Goal: Task Accomplishment & Management: Manage account settings

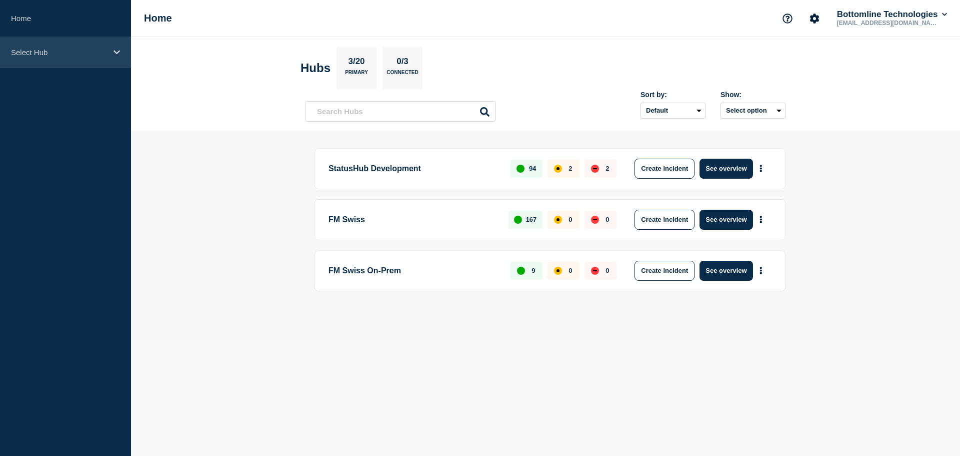
click at [71, 49] on p "Select Hub" at bounding box center [59, 52] width 96 height 9
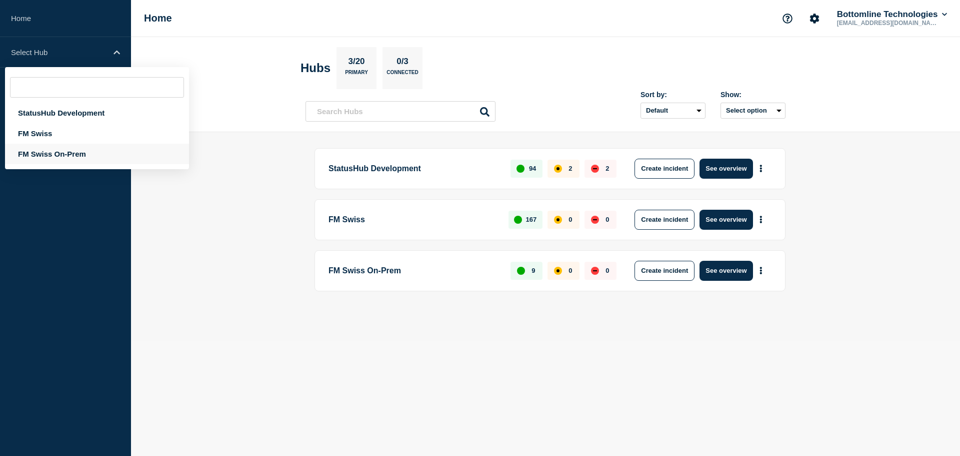
click at [56, 150] on div "FM Swiss On-Prem" at bounding box center [97, 154] width 184 height 21
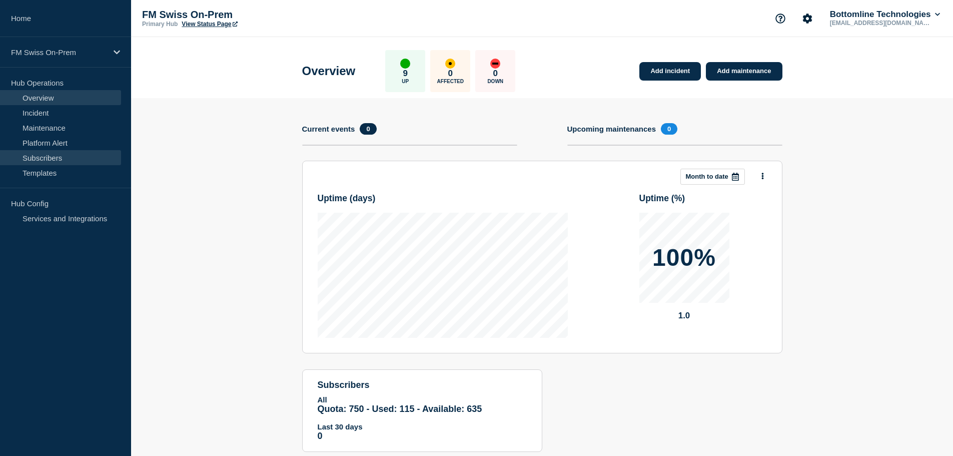
click at [53, 160] on link "Subscribers" at bounding box center [60, 157] width 121 height 15
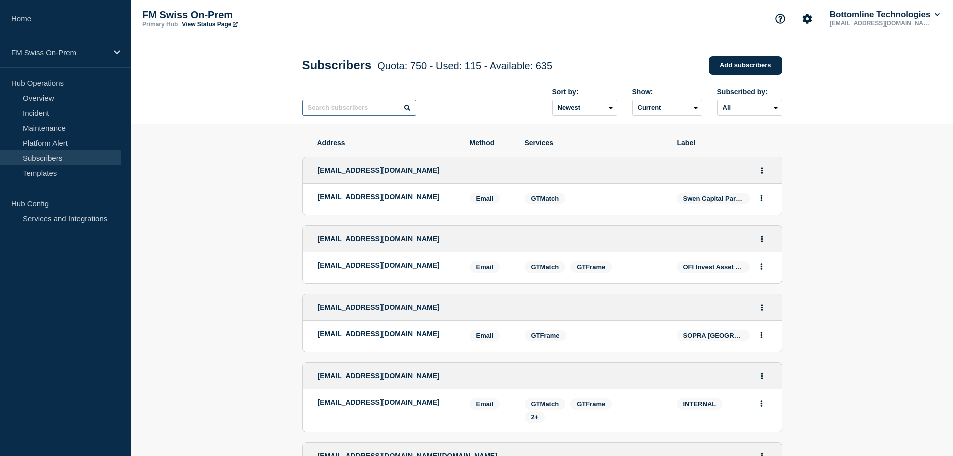
click at [381, 110] on input "text" at bounding box center [359, 108] width 114 height 16
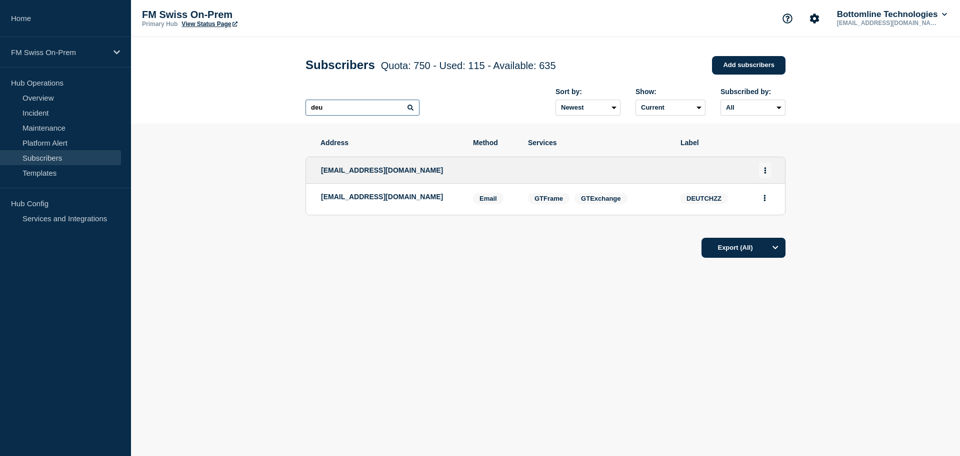
type input "deu"
click at [765, 171] on icon "Actions" at bounding box center [766, 170] width 2 height 7
click at [763, 202] on link "Edit" at bounding box center [761, 199] width 11 height 8
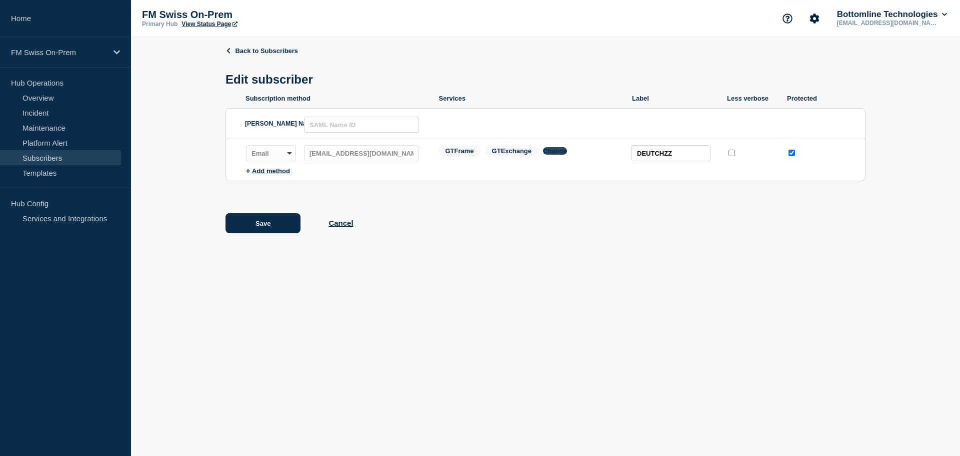
click at [560, 153] on button "Change" at bounding box center [555, 151] width 24 height 8
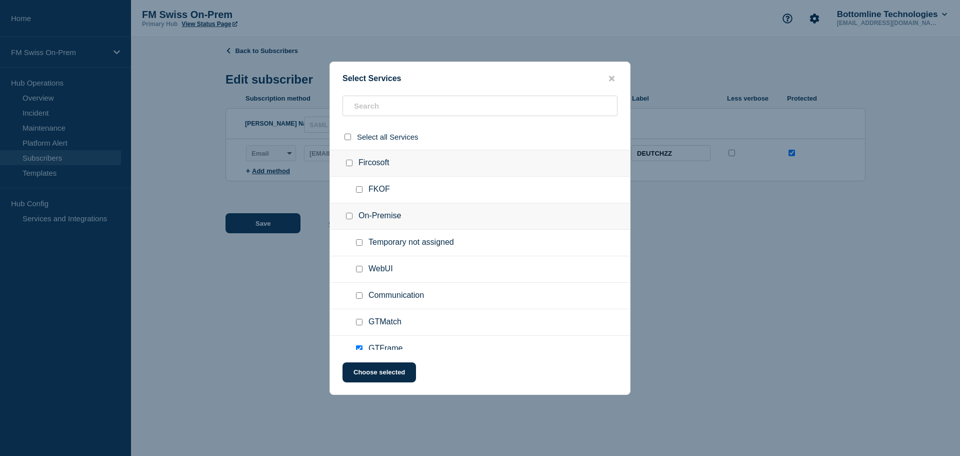
click at [360, 296] on input "Communication checkbox" at bounding box center [359, 295] width 7 height 7
checkbox input "true"
click at [372, 375] on button "Choose selected" at bounding box center [380, 372] width 74 height 20
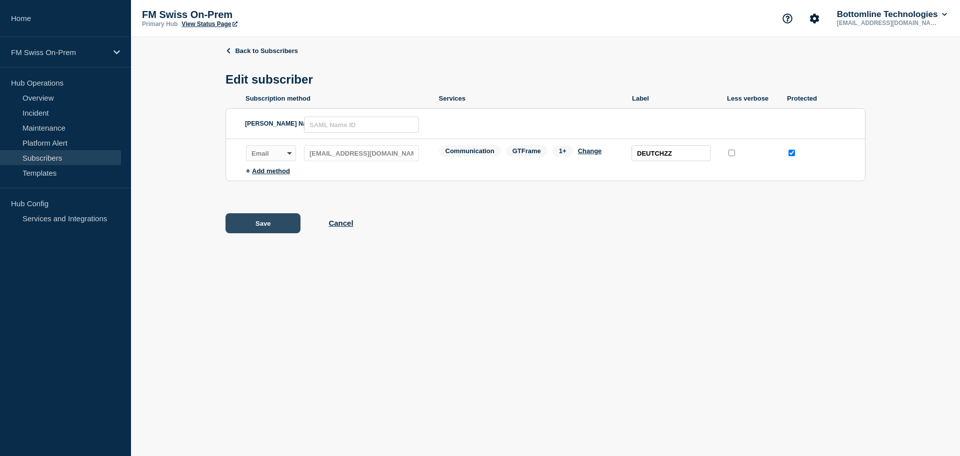
click at [277, 223] on button "Save" at bounding box center [263, 223] width 75 height 20
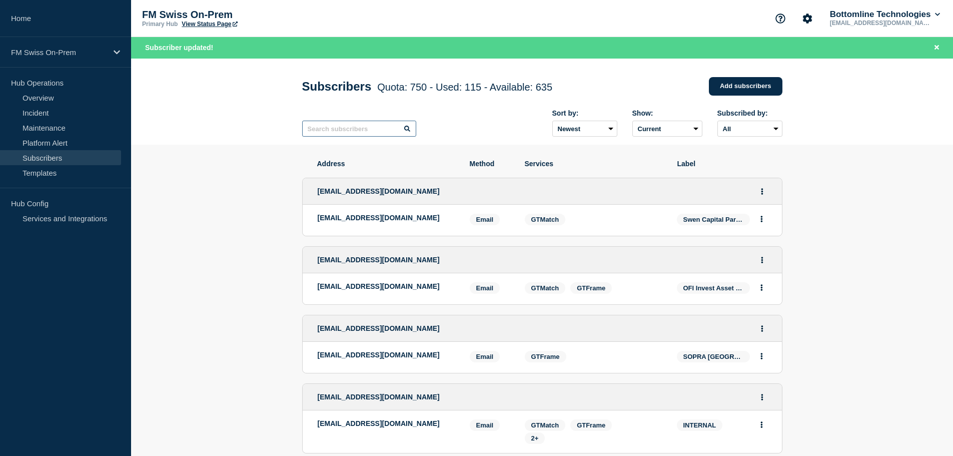
click at [353, 133] on input "text" at bounding box center [359, 129] width 114 height 16
click at [372, 130] on input "text" at bounding box center [359, 129] width 114 height 16
type input "r"
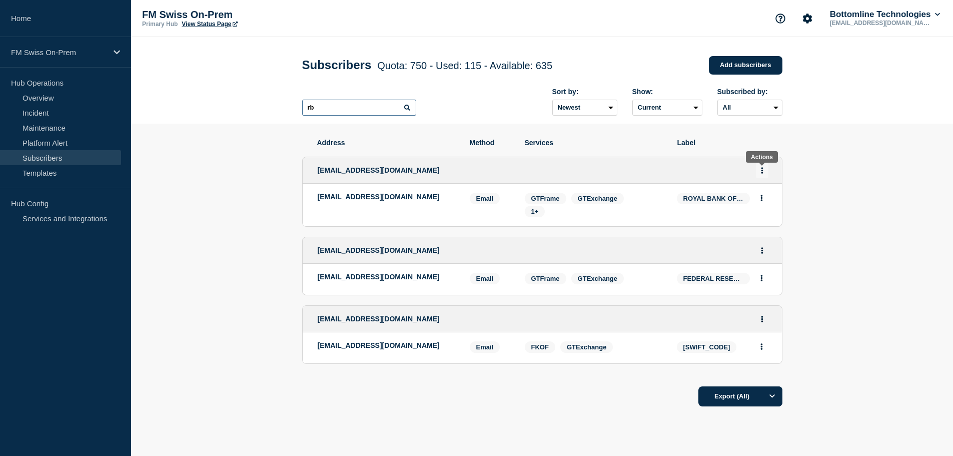
type input "rb"
click at [763, 173] on icon "Actions" at bounding box center [762, 170] width 3 height 7
click at [758, 201] on link "Edit" at bounding box center [758, 199] width 11 height 8
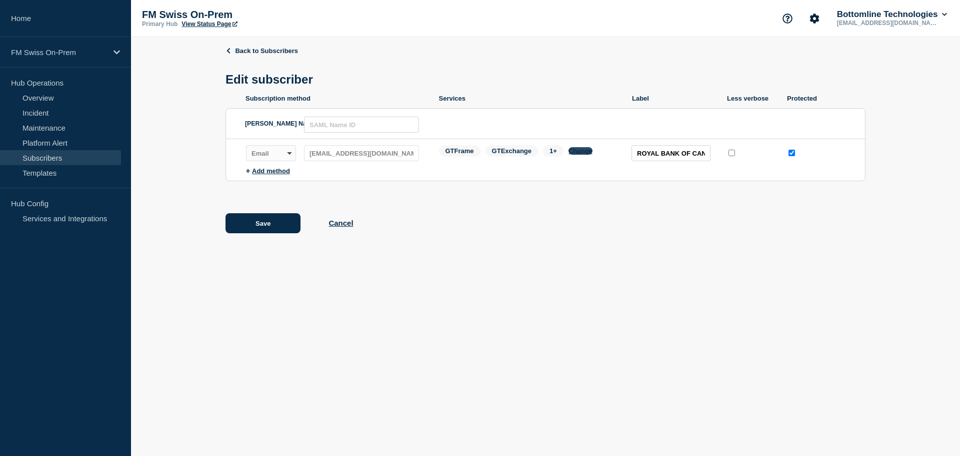
click at [575, 153] on button "Change" at bounding box center [581, 151] width 24 height 8
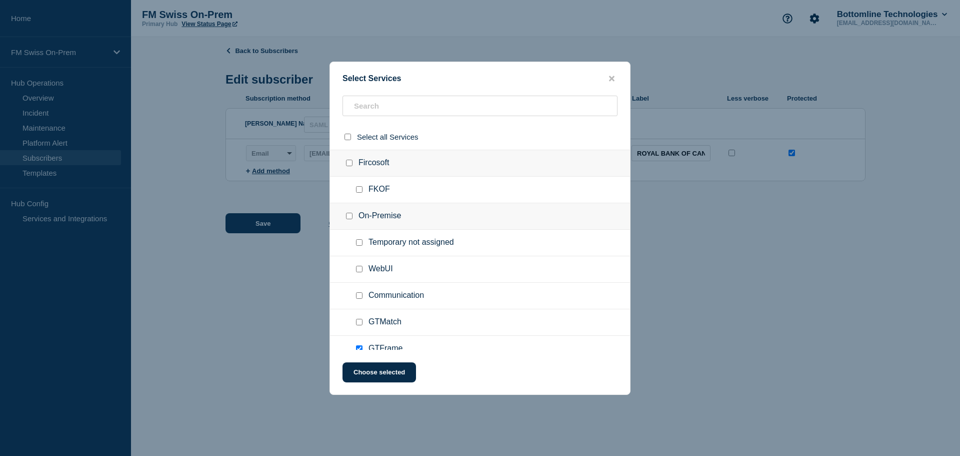
click at [361, 298] on input "Communication checkbox" at bounding box center [359, 295] width 7 height 7
checkbox input "true"
drag, startPoint x: 385, startPoint y: 374, endPoint x: 319, endPoint y: 337, distance: 75.5
click at [384, 373] on button "Choose selected" at bounding box center [380, 372] width 74 height 20
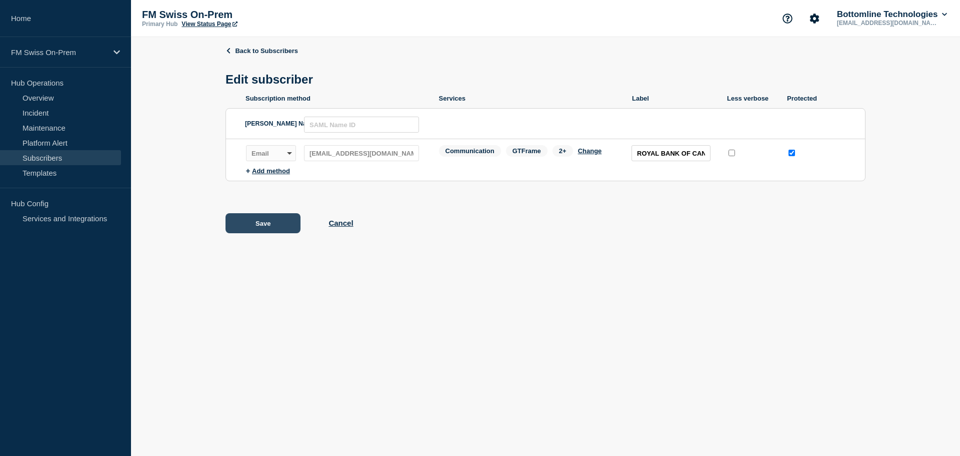
click at [257, 224] on button "Save" at bounding box center [263, 223] width 75 height 20
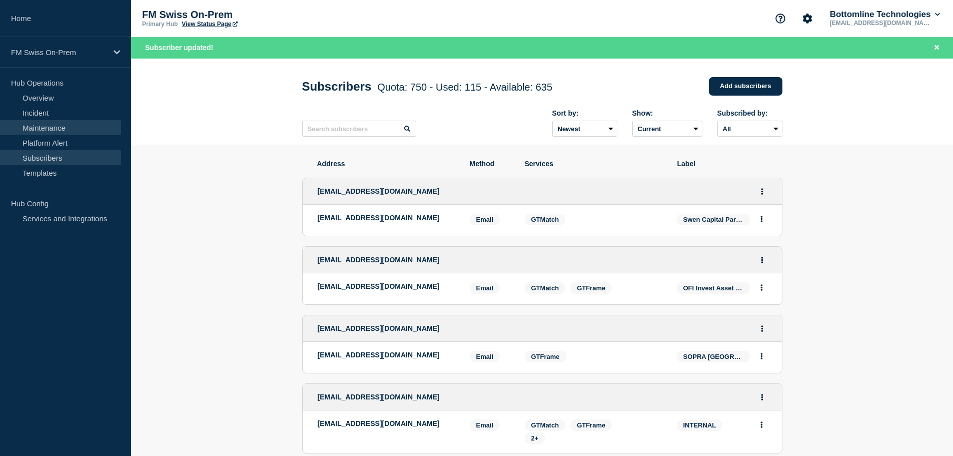
click at [42, 127] on link "Maintenance" at bounding box center [60, 127] width 121 height 15
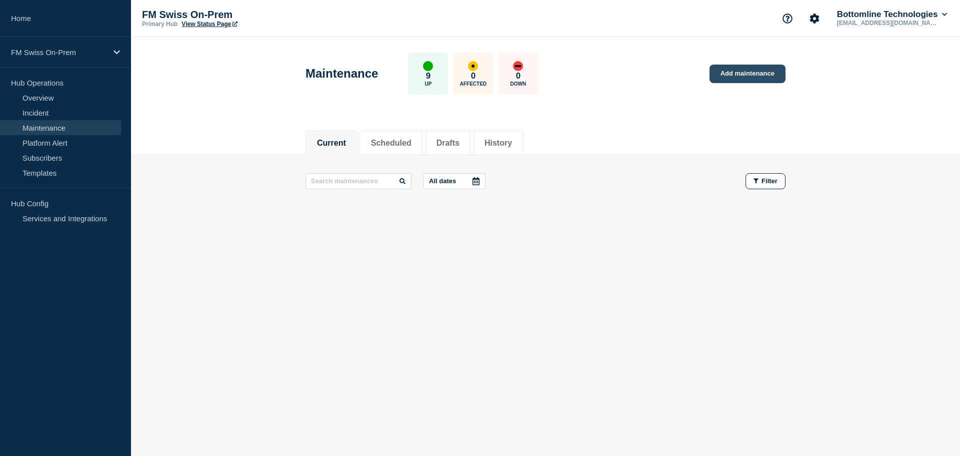
click at [756, 67] on link "Add maintenance" at bounding box center [748, 74] width 76 height 19
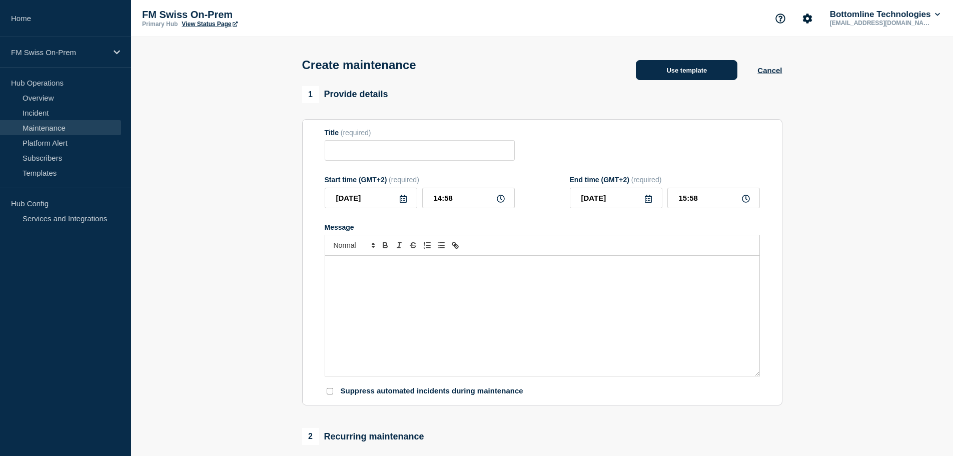
click at [701, 70] on button "Use template" at bounding box center [687, 70] width 102 height 20
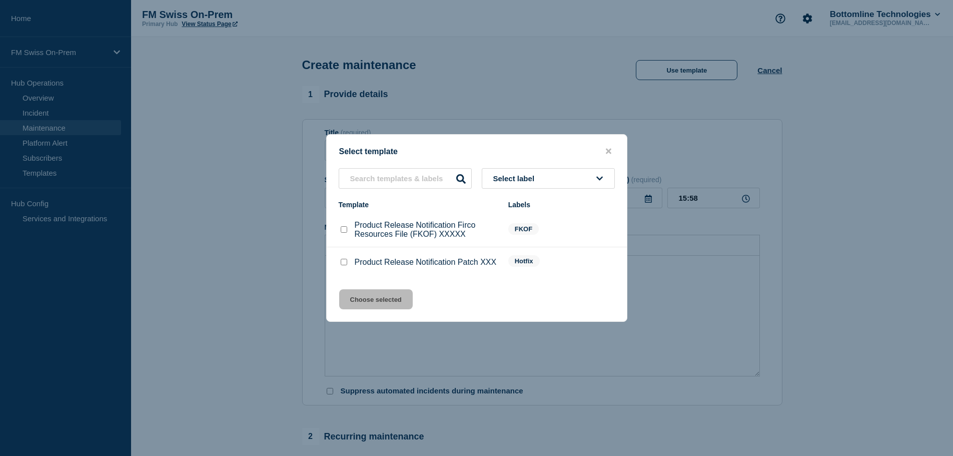
click at [345, 264] on input "Product Release Notification Patch XXX checkbox" at bounding box center [344, 262] width 7 height 7
checkbox input "true"
click at [378, 301] on button "Choose selected" at bounding box center [376, 299] width 74 height 20
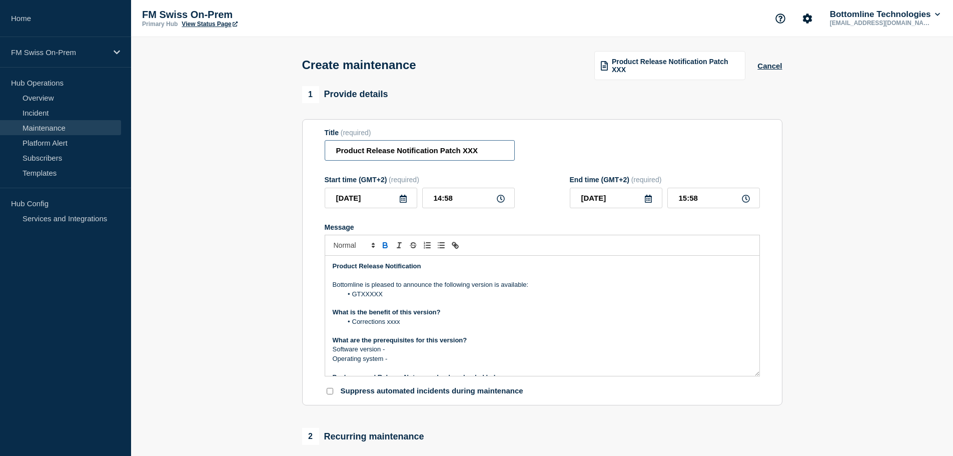
drag, startPoint x: 480, startPoint y: 153, endPoint x: 441, endPoint y: 156, distance: 38.7
click at [441, 156] on input "Product Release Notification Patch XXX" at bounding box center [420, 150] width 190 height 21
paste input "SNG 24.0.2.6"
type input "Product Release Notification SNG 24.0.2.6"
drag, startPoint x: 387, startPoint y: 297, endPoint x: 354, endPoint y: 298, distance: 33.0
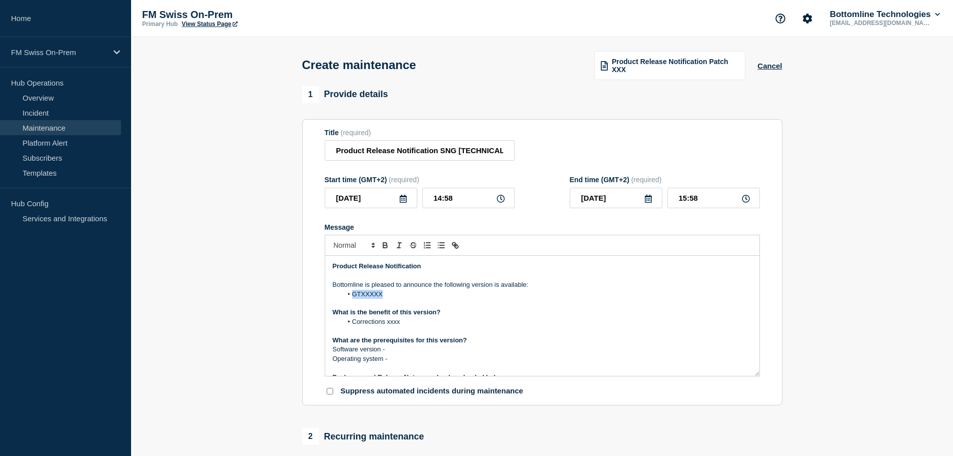
click at [354, 298] on li "GTXXXXX" at bounding box center [547, 294] width 410 height 9
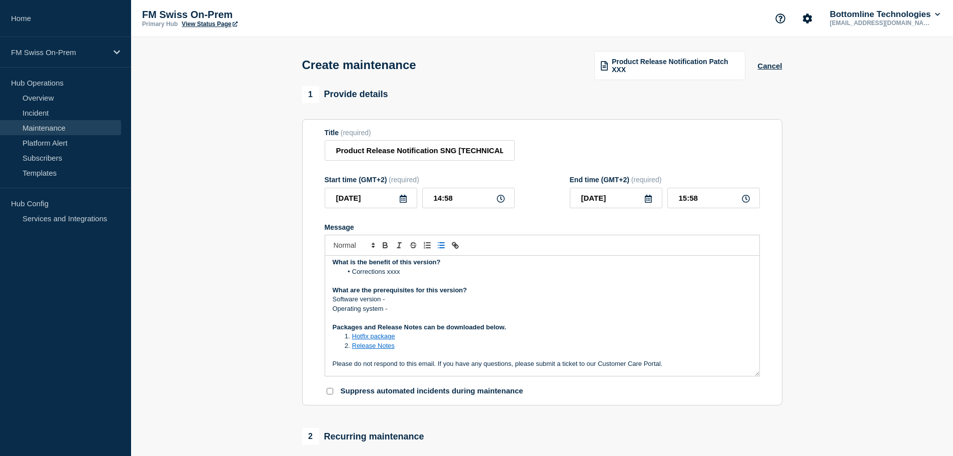
drag, startPoint x: 392, startPoint y: 311, endPoint x: 324, endPoint y: 294, distance: 70.6
click at [324, 294] on section "Title (required) Product Release Notification SNG 24.0.2.6 Start time (GMT+2) (…" at bounding box center [542, 262] width 480 height 287
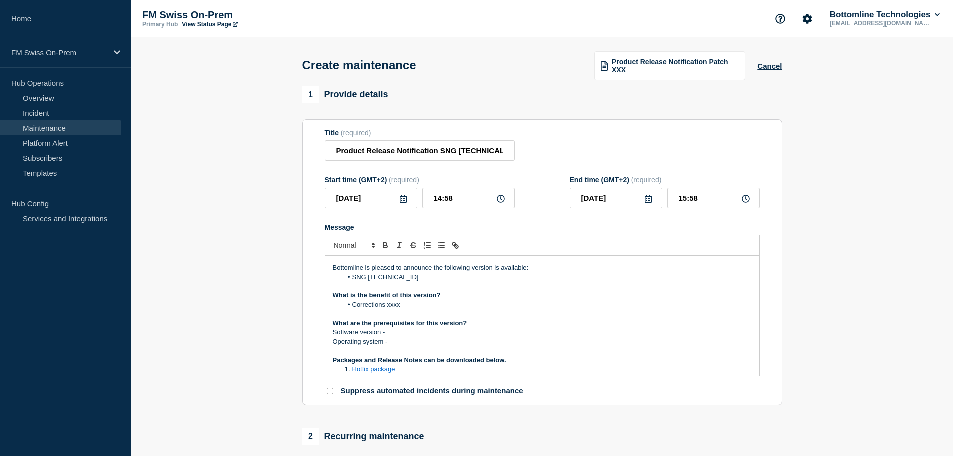
scroll to position [0, 0]
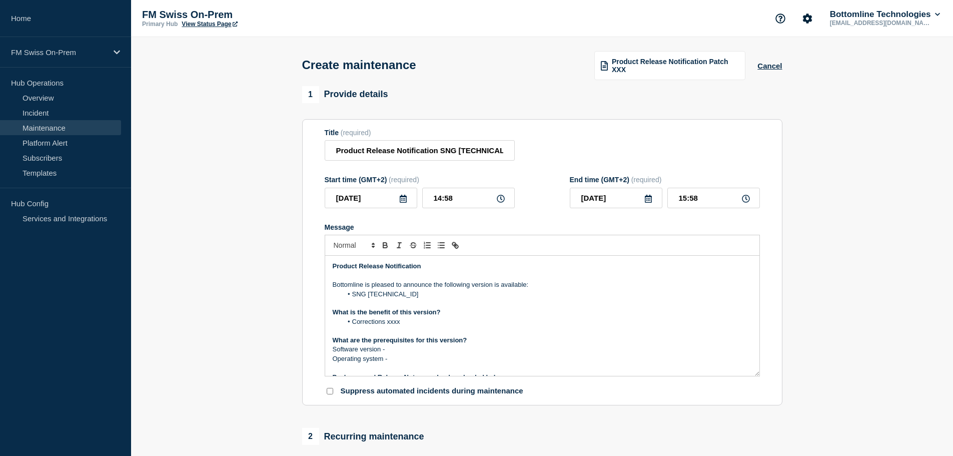
click at [420, 366] on p "Message" at bounding box center [542, 367] width 419 height 9
drag, startPoint x: 396, startPoint y: 362, endPoint x: 321, endPoint y: 313, distance: 89.6
click at [321, 313] on section "Title (required) Product Release Notification SNG 24.0.2.6 Start time (GMT+2) (…" at bounding box center [542, 262] width 480 height 287
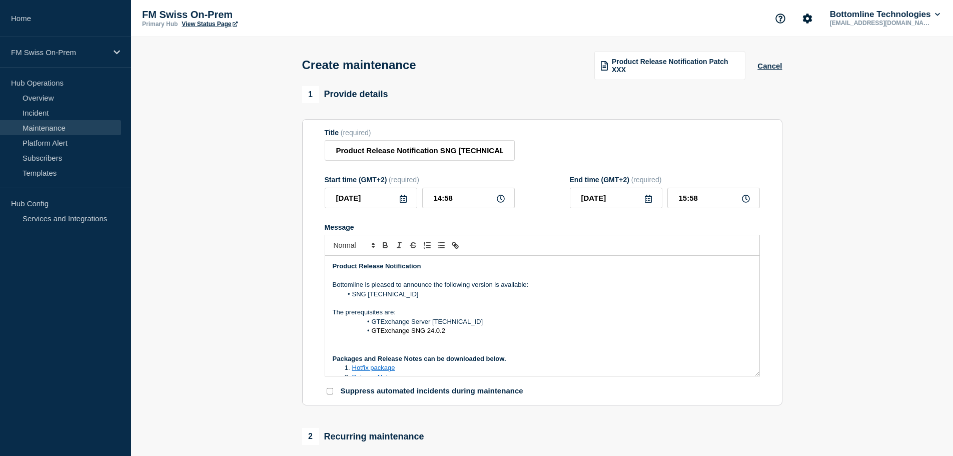
click at [372, 324] on span "Message" at bounding box center [372, 321] width 0 height 9
click at [372, 335] on span "Message" at bounding box center [372, 330] width 0 height 9
click at [344, 345] on p "Message" at bounding box center [542, 340] width 419 height 9
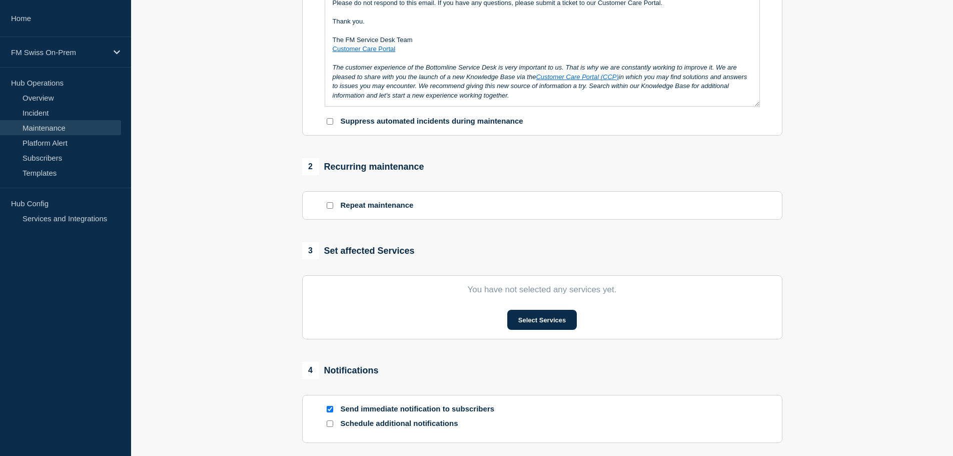
scroll to position [300, 0]
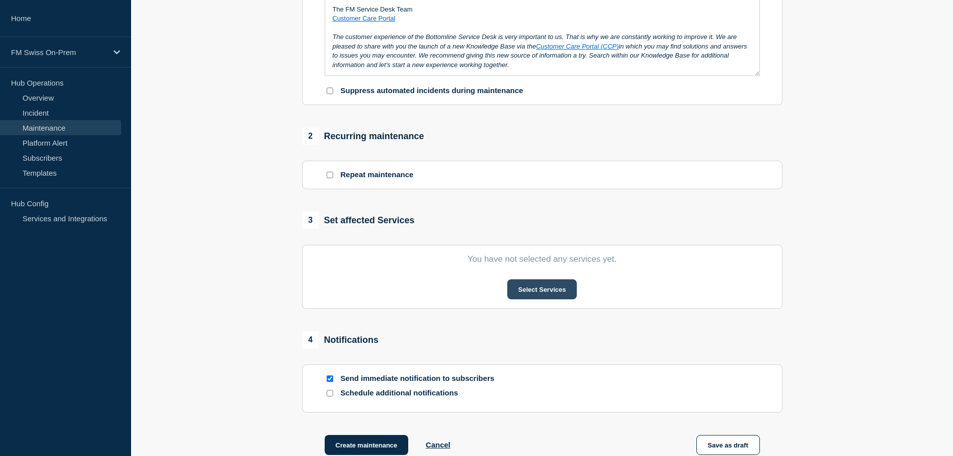
click at [555, 295] on button "Select Services" at bounding box center [542, 289] width 70 height 20
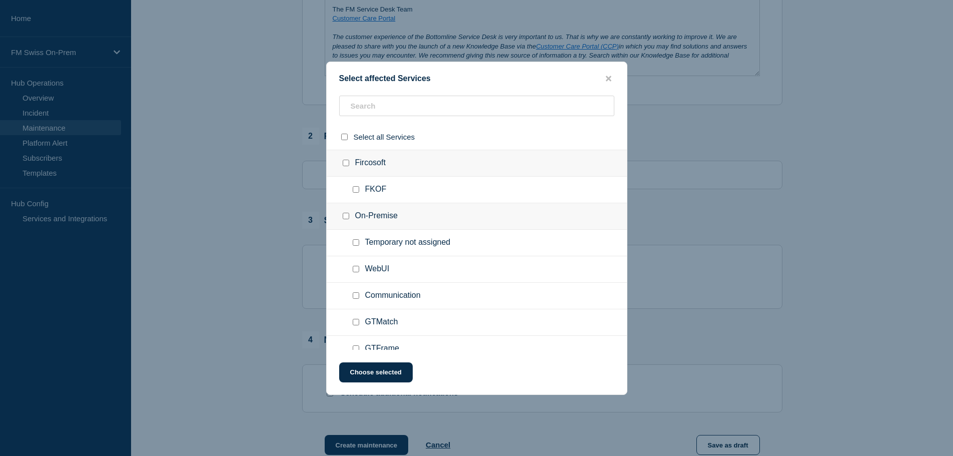
click at [356, 297] on input "Communication checkbox" at bounding box center [356, 295] width 7 height 7
checkbox input "true"
click at [366, 379] on button "Choose selected" at bounding box center [376, 372] width 74 height 20
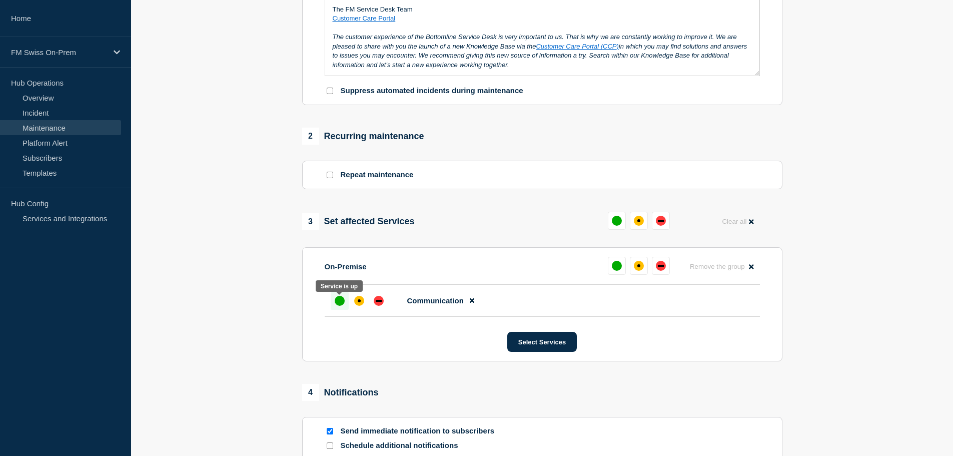
click at [340, 304] on div "up" at bounding box center [340, 301] width 10 height 10
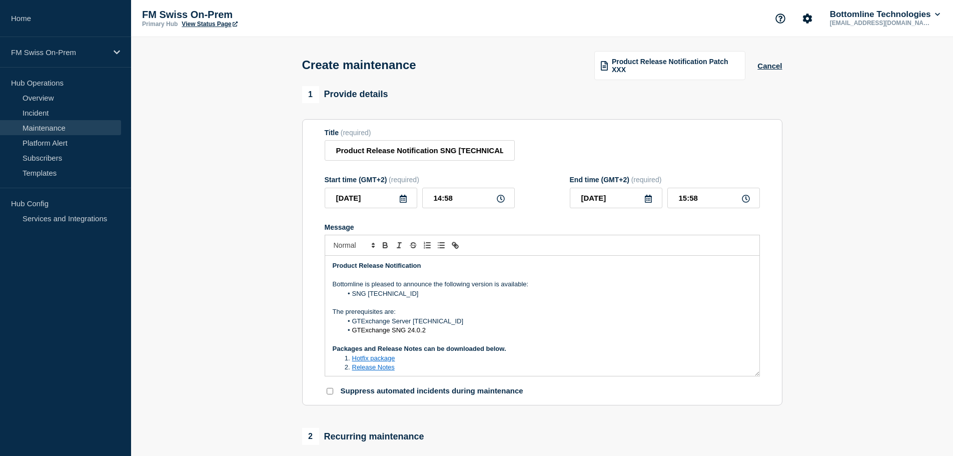
scroll to position [0, 0]
drag, startPoint x: 402, startPoint y: 363, endPoint x: 354, endPoint y: 361, distance: 47.5
click at [354, 361] on li "Hotfix package" at bounding box center [547, 358] width 410 height 9
drag, startPoint x: 431, startPoint y: 358, endPoint x: 353, endPoint y: 362, distance: 78.1
click at [353, 362] on li "SNG-Linux-V24.0.2.6.sh" at bounding box center [547, 358] width 410 height 9
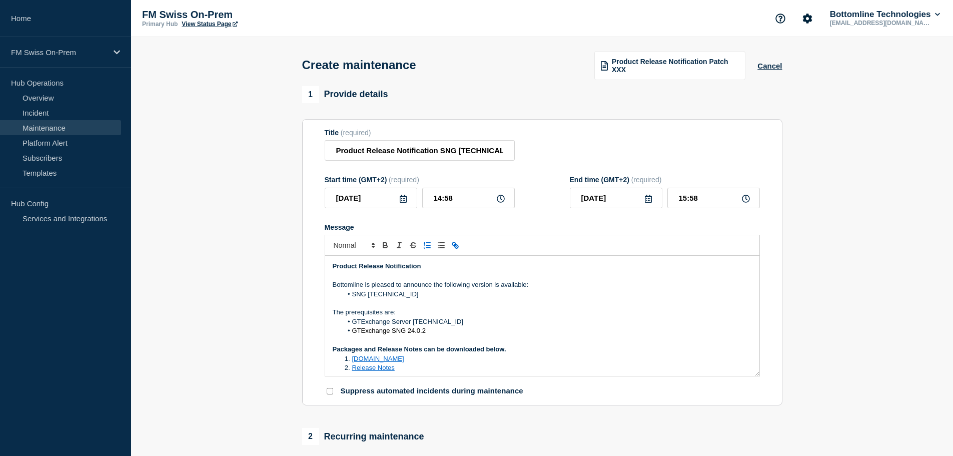
click at [456, 247] on icon "Toggle link" at bounding box center [457, 247] width 4 height 4
paste input "https://bottomline.thruinc.net/Publishing/Link.aspx?LinkID=33DIS8SO1LUSO"
click at [450, 379] on link at bounding box center [446, 377] width 23 height 8
click at [397, 372] on li "Release Notes" at bounding box center [547, 367] width 410 height 9
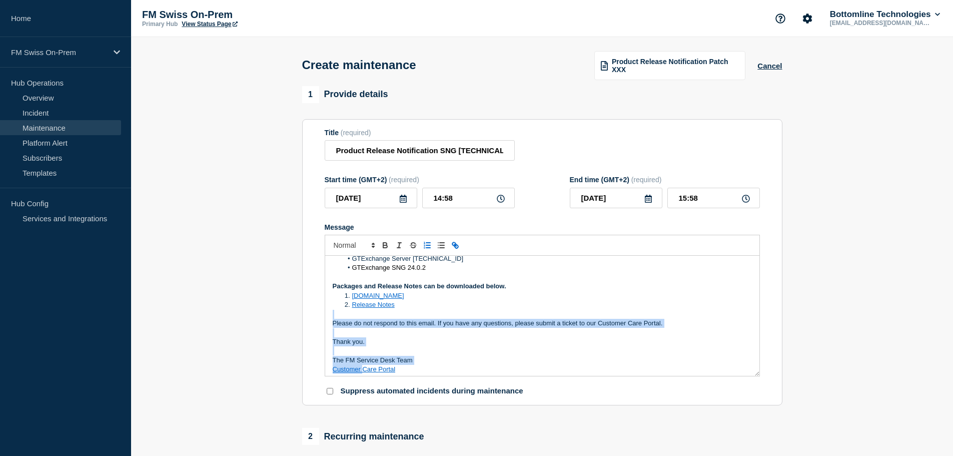
scroll to position [71, 0]
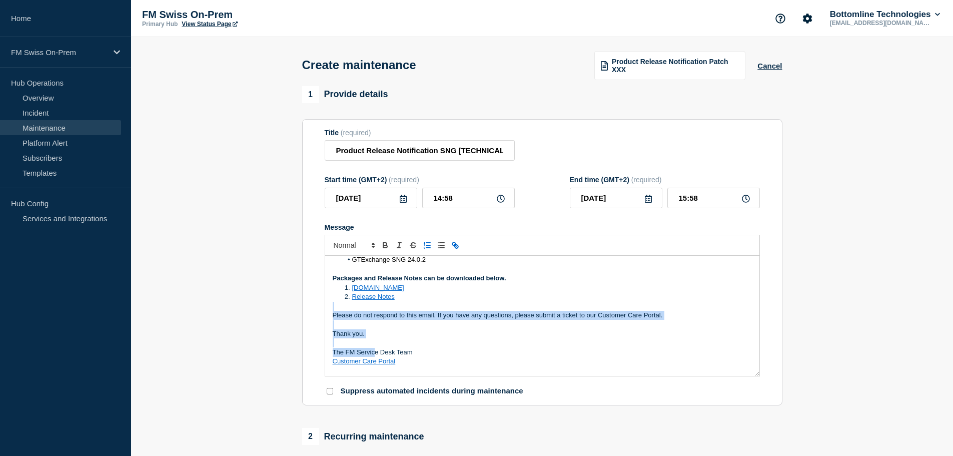
drag, startPoint x: 398, startPoint y: 371, endPoint x: 377, endPoint y: 346, distance: 33.0
click at [377, 347] on div "Product Release Notification Bottomline is pleased to announce the following ve…" at bounding box center [542, 316] width 434 height 120
click at [403, 299] on li "Release Notes" at bounding box center [547, 296] width 410 height 9
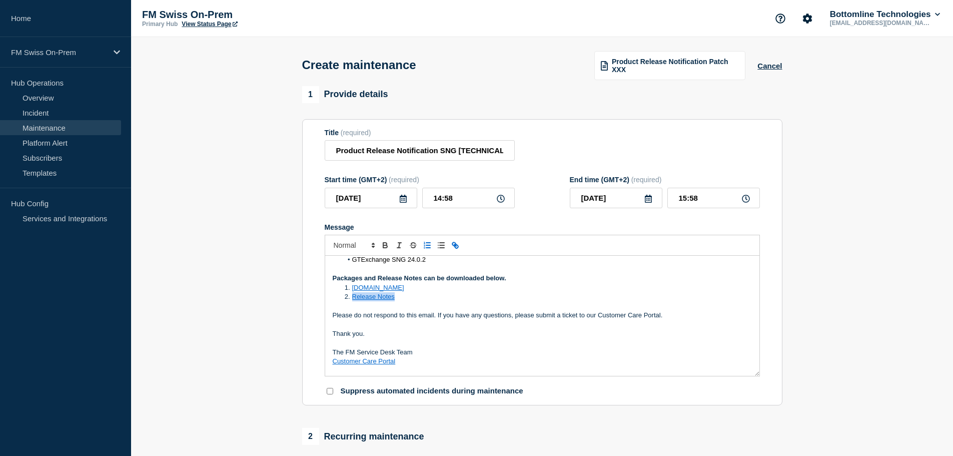
drag, startPoint x: 403, startPoint y: 299, endPoint x: 353, endPoint y: 299, distance: 49.5
click at [353, 299] on li "Release Notes" at bounding box center [547, 296] width 410 height 9
drag, startPoint x: 437, startPoint y: 300, endPoint x: 352, endPoint y: 300, distance: 85.0
click at [352, 300] on li "RLN-GTX-SNG-24.0.2.6.pdf" at bounding box center [547, 296] width 410 height 9
click at [456, 246] on icon "Toggle link" at bounding box center [454, 244] width 4 height 4
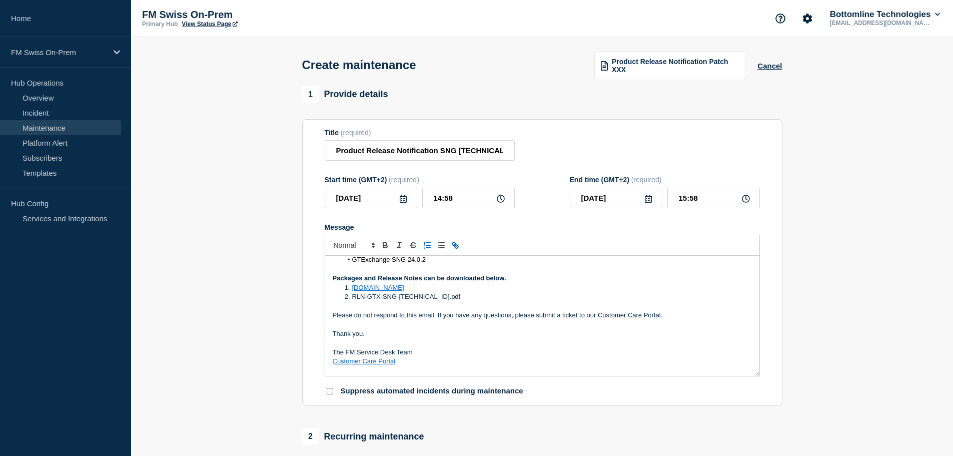
click at [454, 246] on line "Toggle link" at bounding box center [455, 245] width 2 height 2
paste input "https://bottomline.thruinc.net/Publishing/Link.aspx?LinkID=2R9EZKHXC9L0O"
type input "https://bottomline.thruinc.net/Publishing/Link.aspx?LinkID=2R9EZKHXC9L0O"
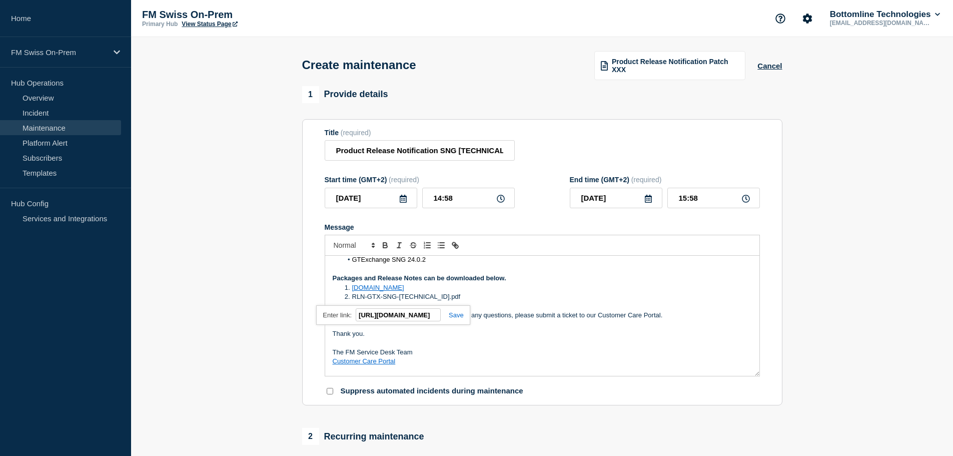
click at [455, 315] on link at bounding box center [452, 315] width 23 height 8
click at [474, 295] on li "RLN-GTX-SNG-24.0.2.6.pdf" at bounding box center [547, 296] width 410 height 9
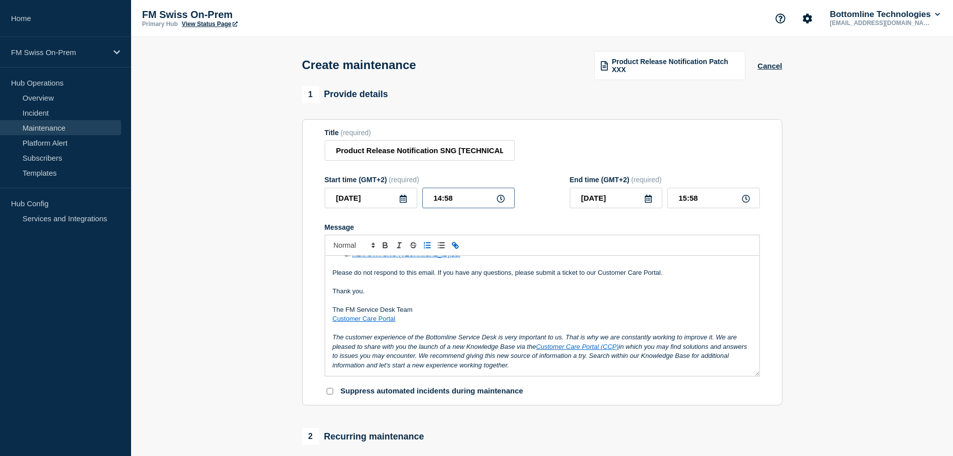
click at [458, 203] on input "14:58" at bounding box center [468, 198] width 93 height 21
type input "14:09"
type input "15:09"
click at [440, 198] on input "14:09" at bounding box center [468, 198] width 93 height 21
type input "15:09"
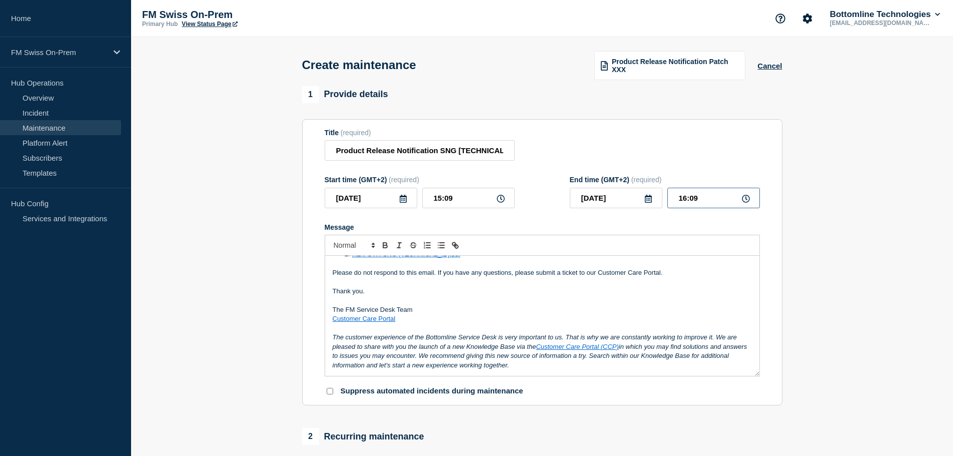
click at [701, 199] on input "16:09" at bounding box center [713, 198] width 93 height 21
click at [685, 201] on input "16:11" at bounding box center [713, 198] width 93 height 21
type input "15:11"
click at [836, 246] on section "1 Provide details Title (required) Product Release Notification SNG 24.0.2.6 St…" at bounding box center [542, 459] width 822 height 747
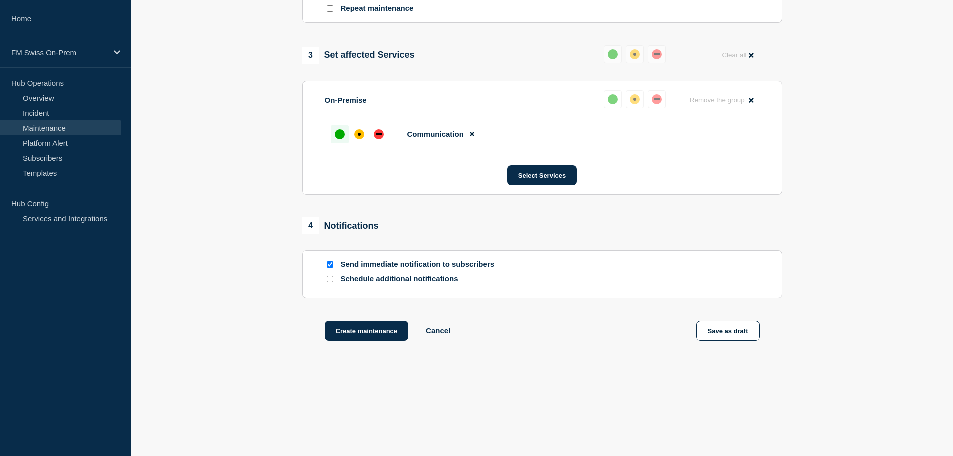
scroll to position [469, 0]
click at [364, 334] on button "Create maintenance" at bounding box center [367, 331] width 84 height 20
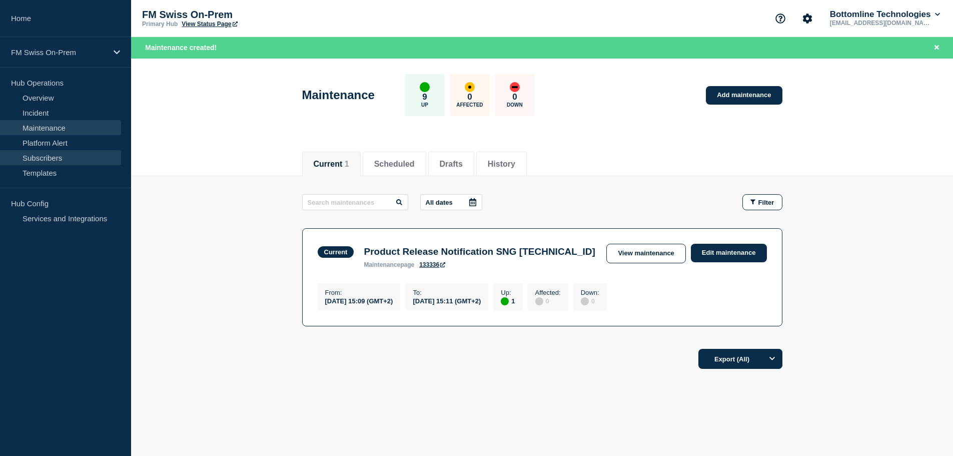
click at [49, 157] on link "Subscribers" at bounding box center [60, 157] width 121 height 15
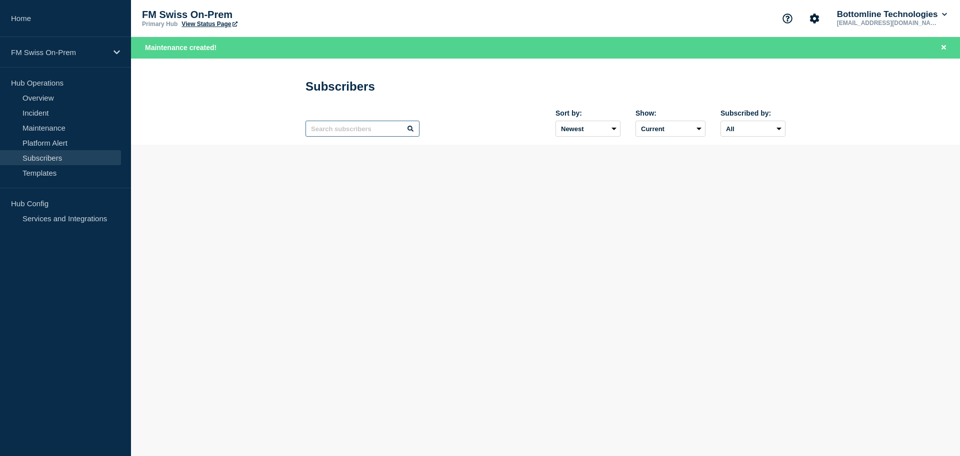
click at [361, 129] on input "text" at bounding box center [363, 129] width 114 height 16
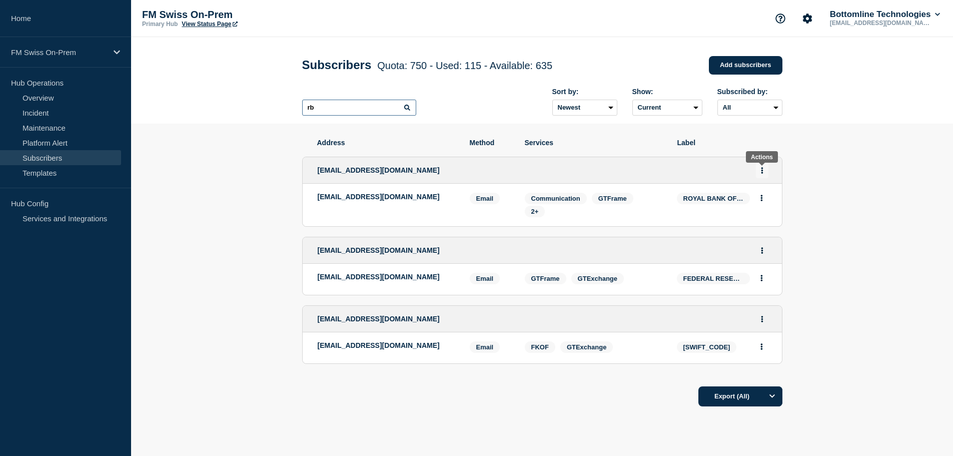
type input "rb"
click at [762, 172] on icon "Actions" at bounding box center [762, 170] width 3 height 7
click at [756, 200] on link "Edit" at bounding box center [758, 199] width 11 height 8
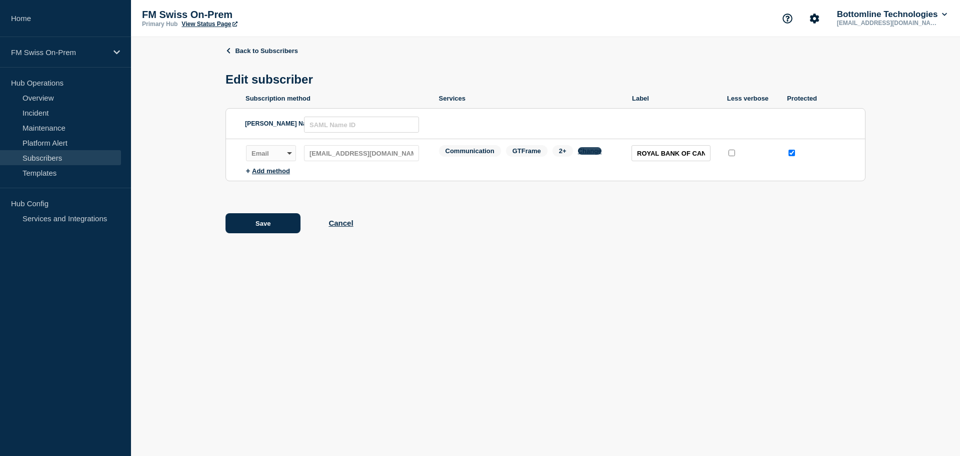
click at [595, 152] on button "Change" at bounding box center [590, 151] width 24 height 8
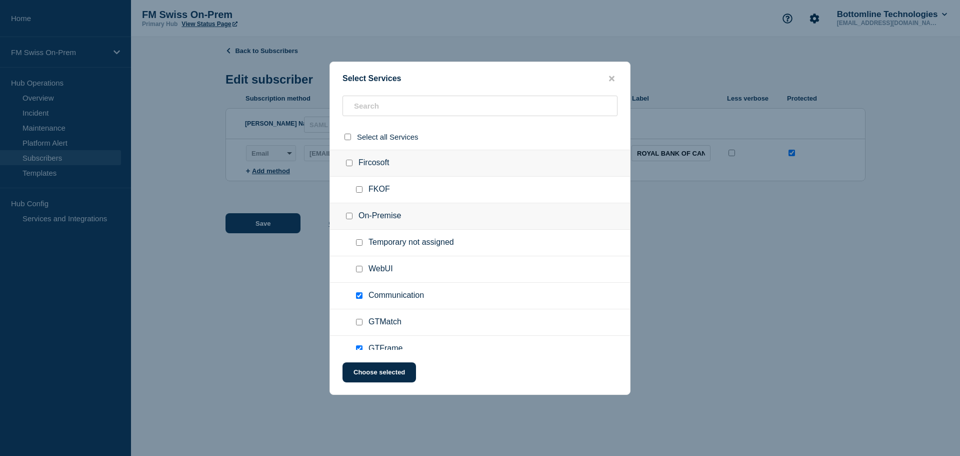
click at [362, 296] on input "Communication checkbox" at bounding box center [359, 295] width 7 height 7
checkbox input "false"
click at [364, 368] on button "Choose selected" at bounding box center [380, 372] width 74 height 20
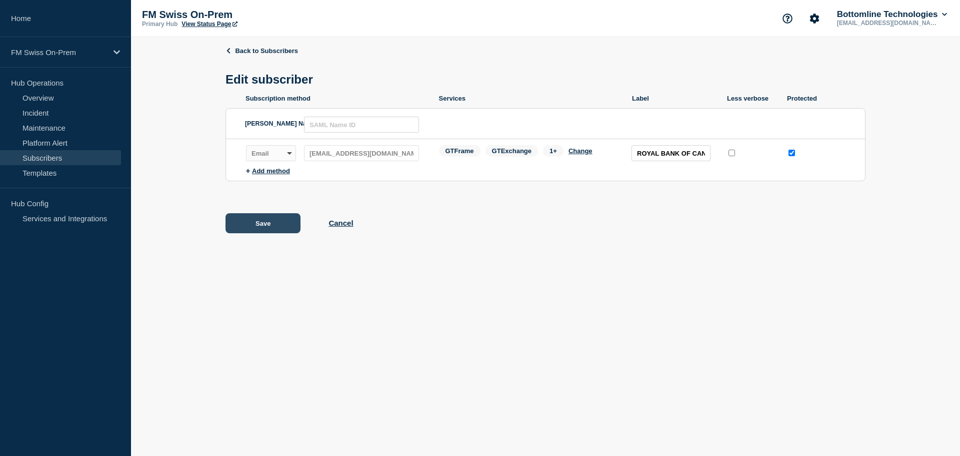
click at [255, 224] on button "Save" at bounding box center [263, 223] width 75 height 20
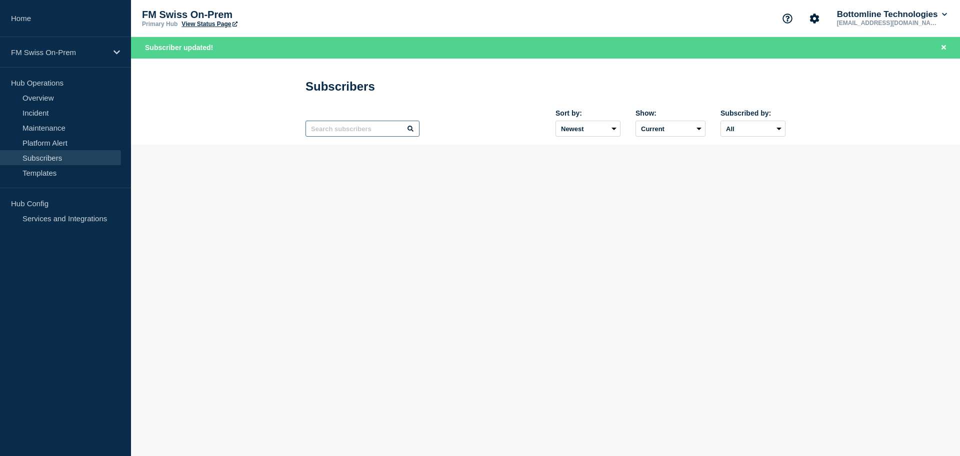
click at [332, 131] on input "text" at bounding box center [363, 129] width 114 height 16
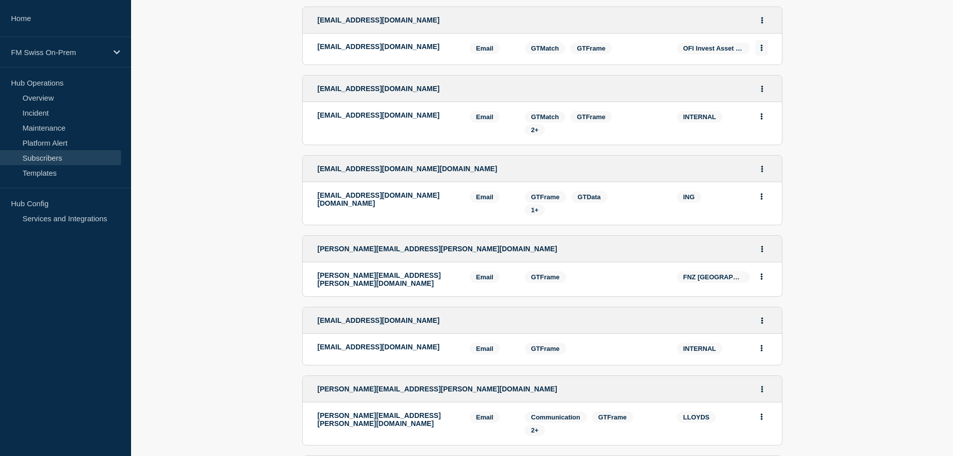
scroll to position [106, 0]
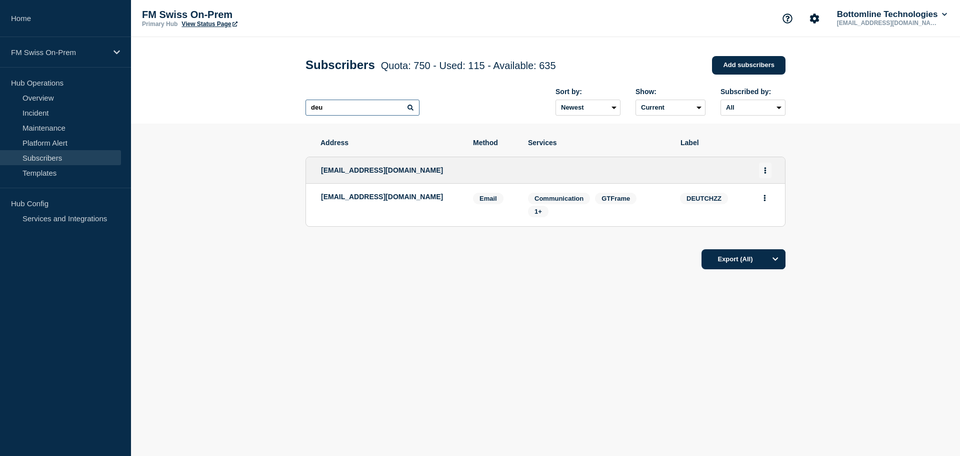
type input "deu"
click at [766, 170] on icon "Actions" at bounding box center [766, 170] width 2 height 7
click at [761, 198] on link "Edit" at bounding box center [761, 199] width 11 height 8
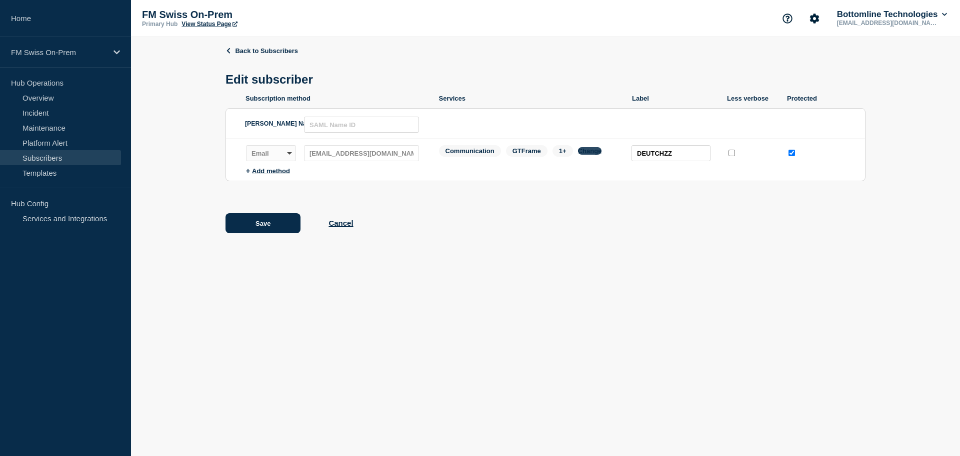
click at [595, 154] on button "Change" at bounding box center [590, 151] width 24 height 8
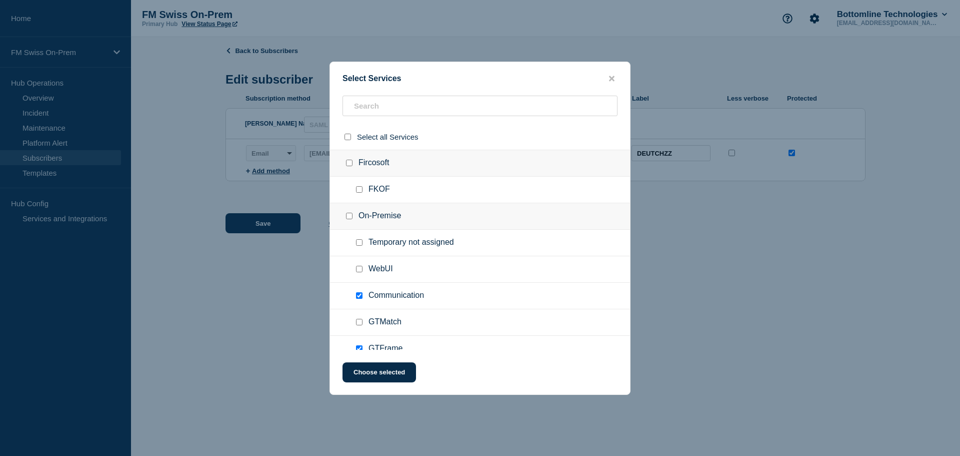
click at [362, 296] on input "Communication checkbox" at bounding box center [359, 295] width 7 height 7
checkbox input "false"
click at [379, 374] on button "Choose selected" at bounding box center [380, 372] width 74 height 20
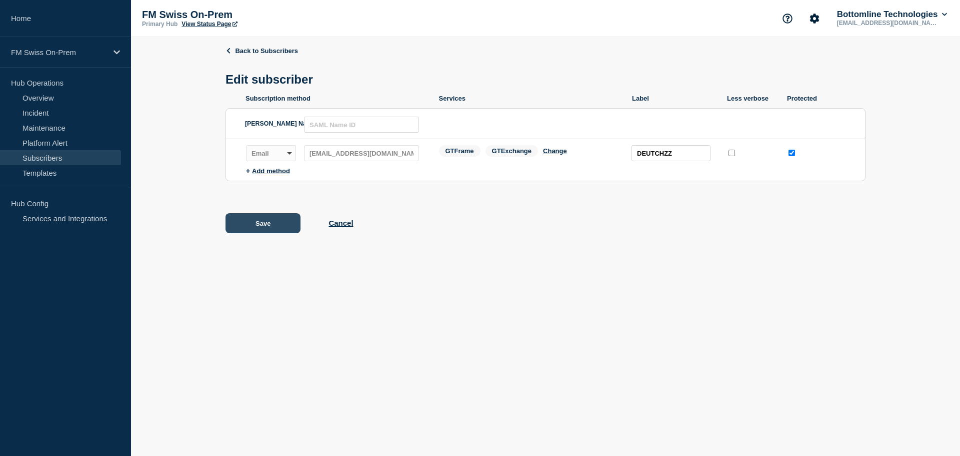
click at [263, 230] on button "Save" at bounding box center [263, 223] width 75 height 20
